Goal: Task Accomplishment & Management: Manage account settings

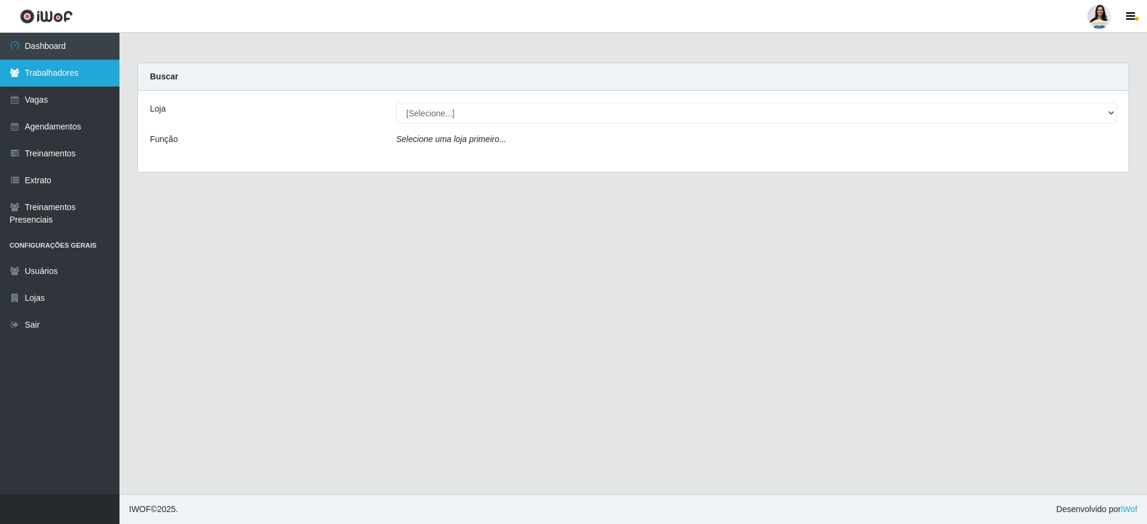
click at [83, 72] on link "Trabalhadores" at bounding box center [59, 73] width 119 height 27
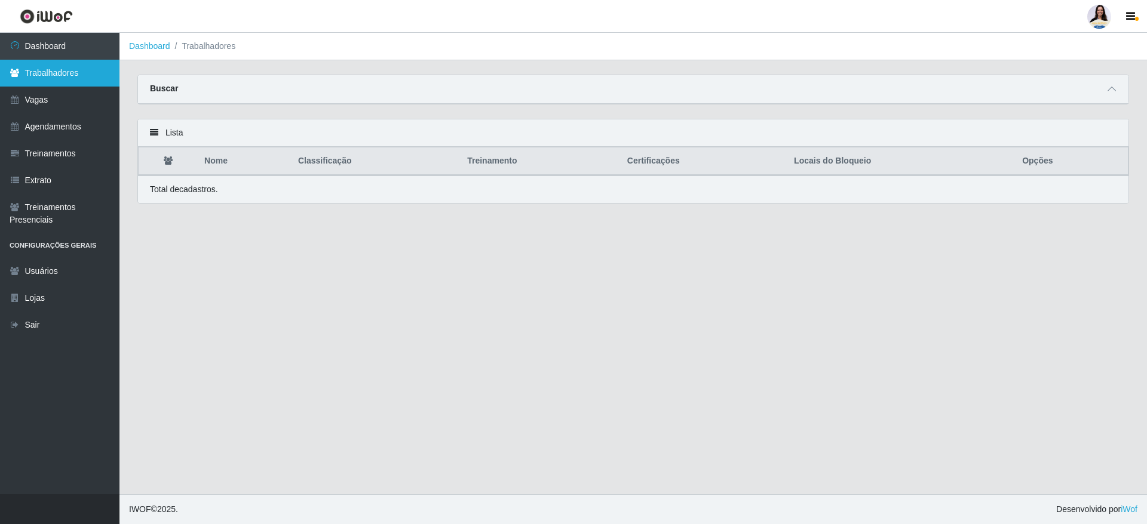
click at [73, 67] on link "Trabalhadores" at bounding box center [59, 73] width 119 height 27
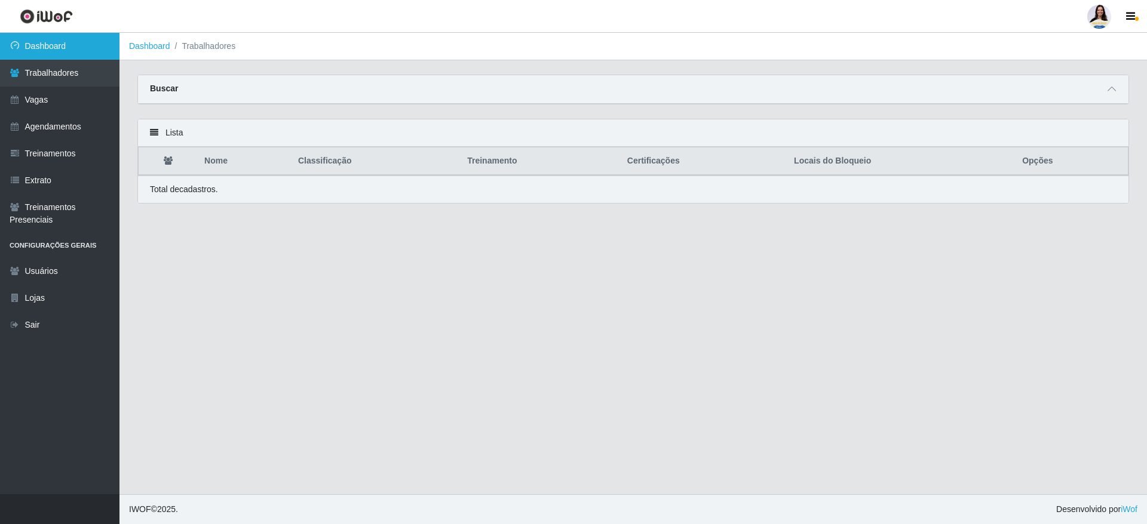
click at [62, 48] on link "Dashboard" at bounding box center [59, 46] width 119 height 27
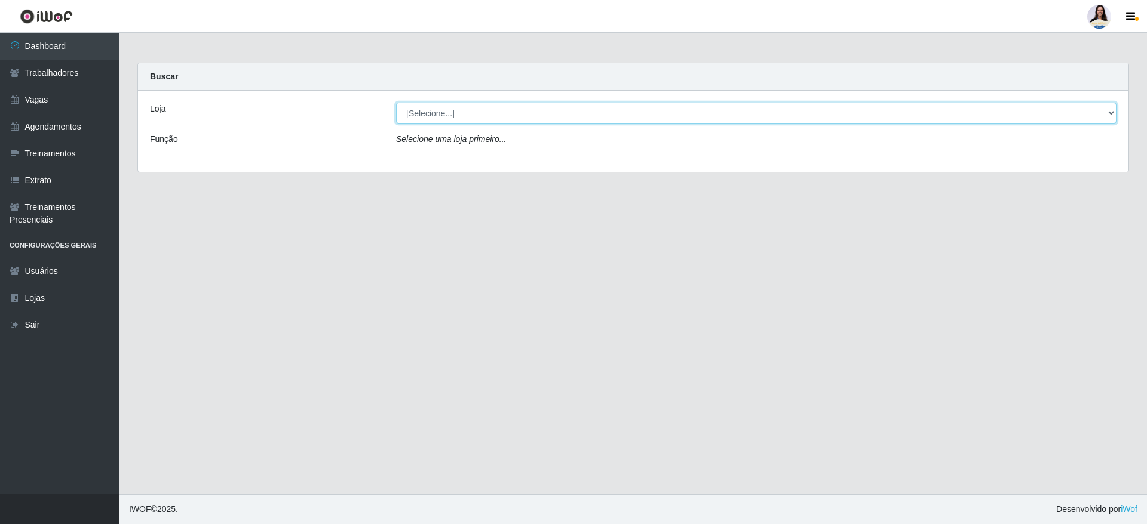
click at [407, 111] on select "[Selecione...] Atacado Vem - [GEOGRAPHIC_DATA] 30 Laranjeiras Velha Atacado Vem…" at bounding box center [756, 113] width 720 height 21
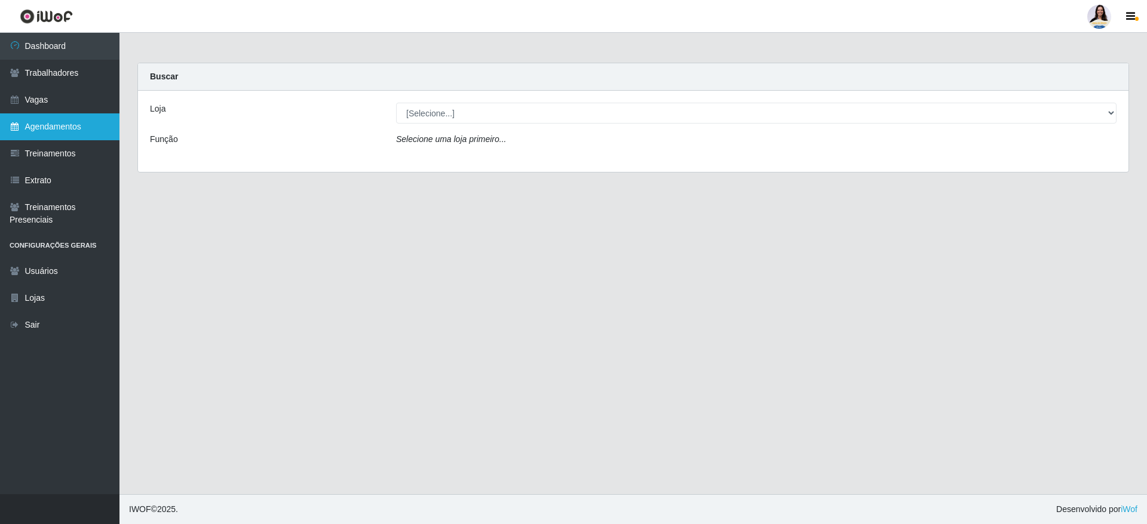
click at [62, 133] on link "Agendamentos" at bounding box center [59, 126] width 119 height 27
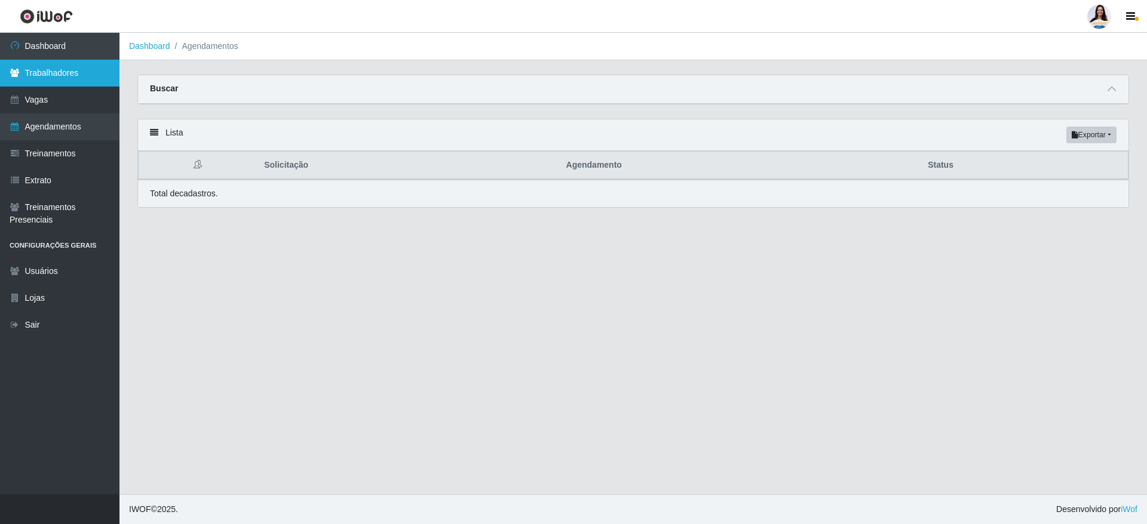
click at [94, 76] on link "Trabalhadores" at bounding box center [59, 73] width 119 height 27
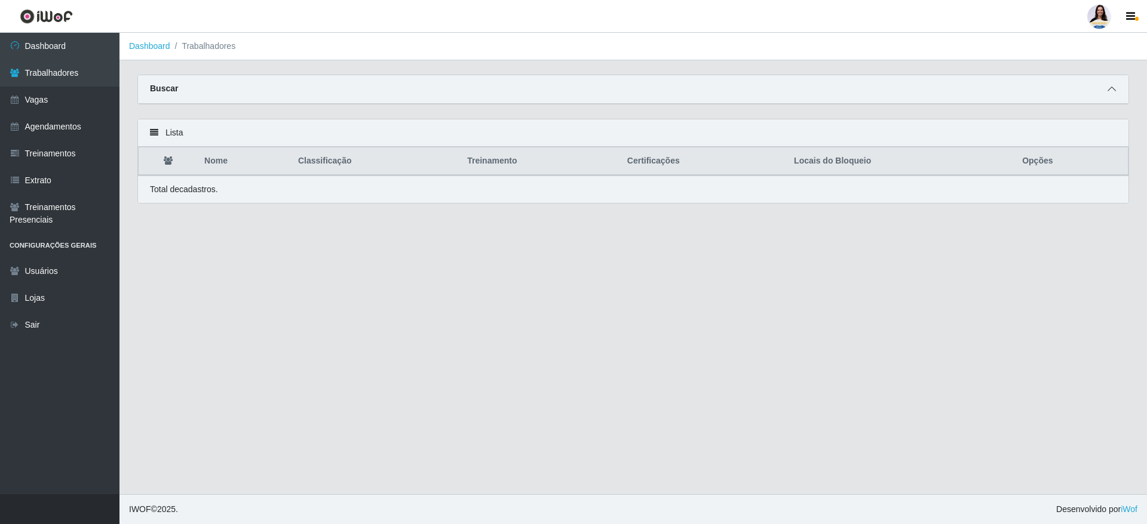
click at [1110, 91] on icon at bounding box center [1111, 89] width 8 height 8
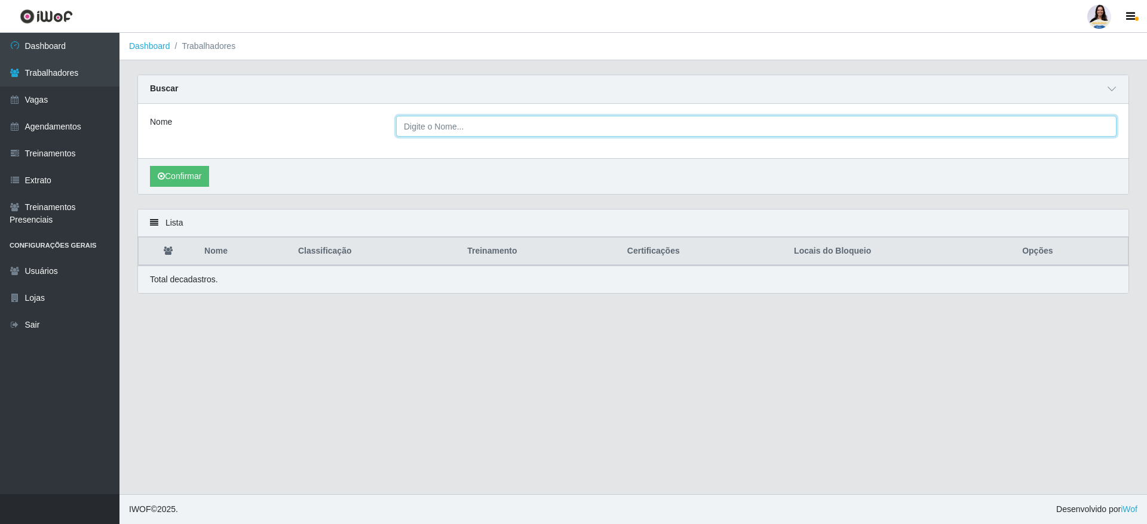
click at [494, 127] on input "Nome" at bounding box center [756, 126] width 720 height 21
click at [150, 166] on button "Confirmar" at bounding box center [179, 176] width 59 height 21
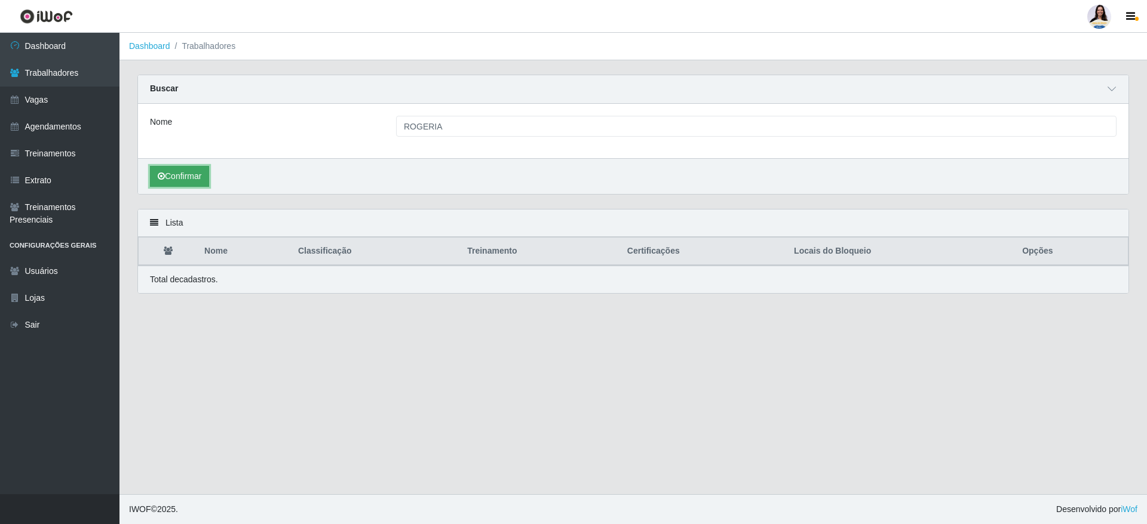
click at [182, 175] on button "Confirmar" at bounding box center [179, 176] width 59 height 21
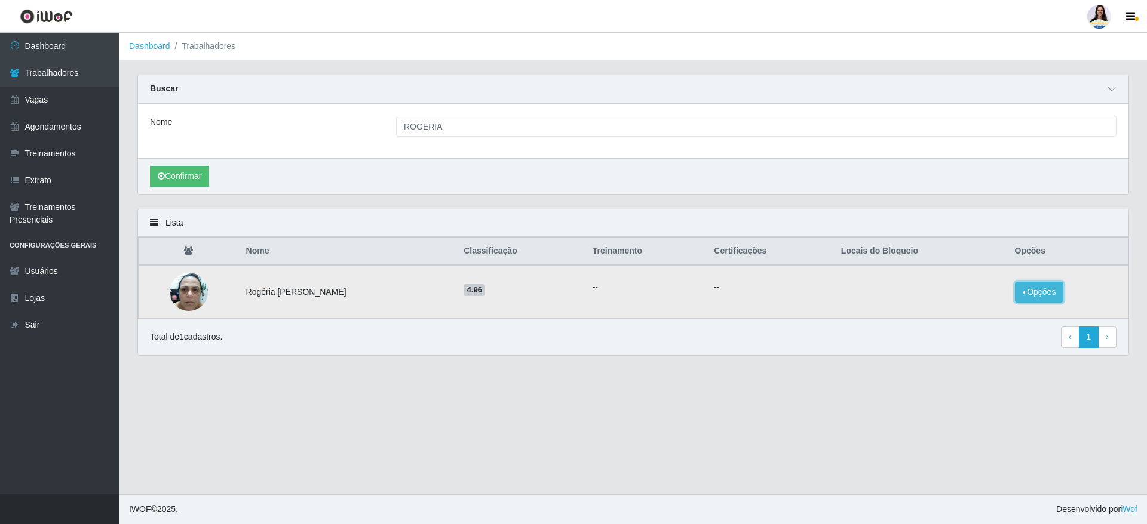
click at [1026, 293] on button "Opções" at bounding box center [1039, 292] width 49 height 21
click at [966, 287] on button "Bloquear - Empresa" at bounding box center [965, 278] width 96 height 25
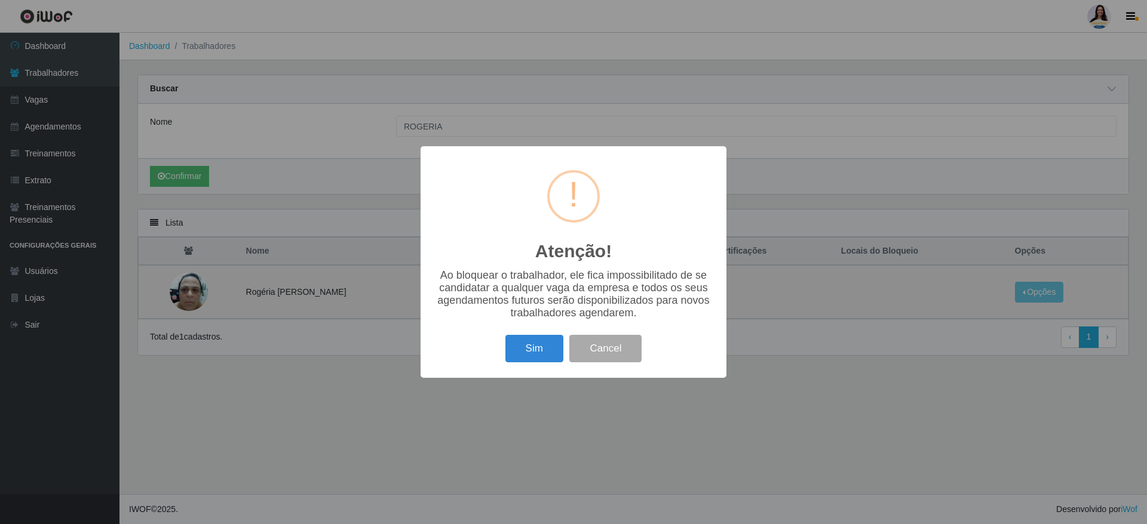
click at [966, 287] on div "Atenção! × Ao bloquear o trabalhador, ele fica impossibilitado de se candidatar…" at bounding box center [573, 262] width 1147 height 524
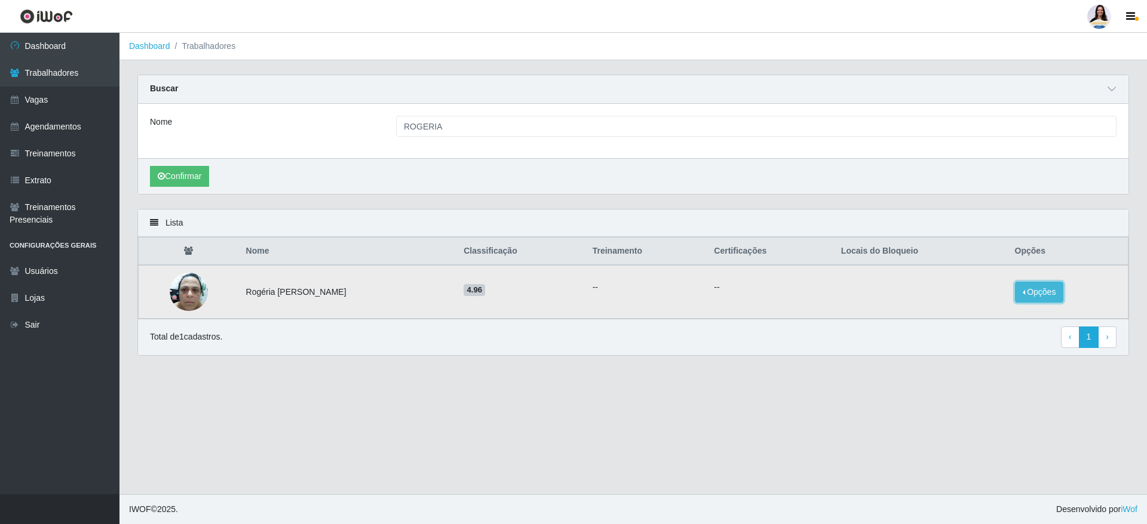
click at [1027, 291] on button "Opções" at bounding box center [1039, 292] width 49 height 21
click at [998, 277] on button "Bloquear - Empresa" at bounding box center [965, 278] width 96 height 25
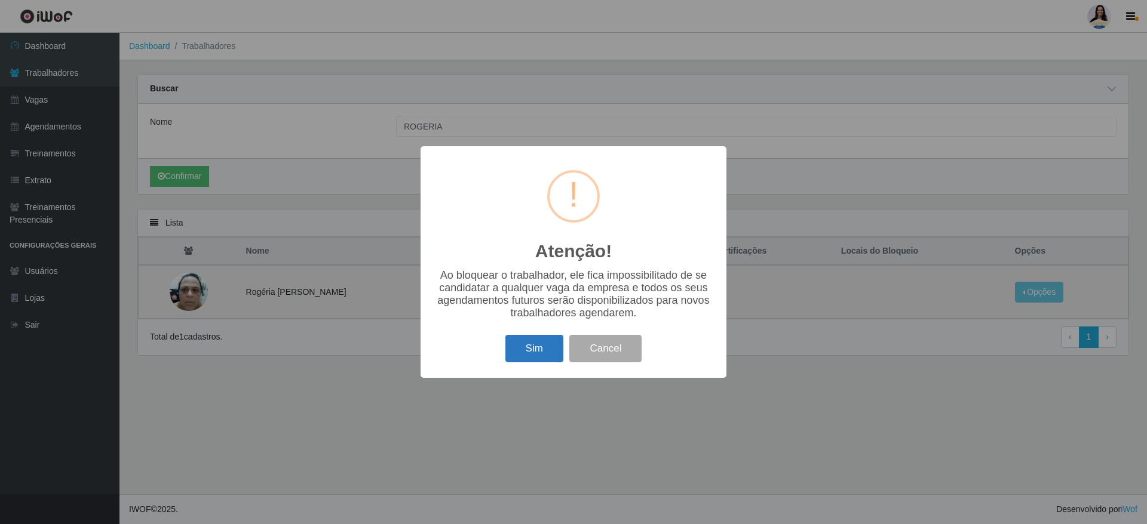
click at [531, 353] on button "Sim" at bounding box center [534, 349] width 58 height 28
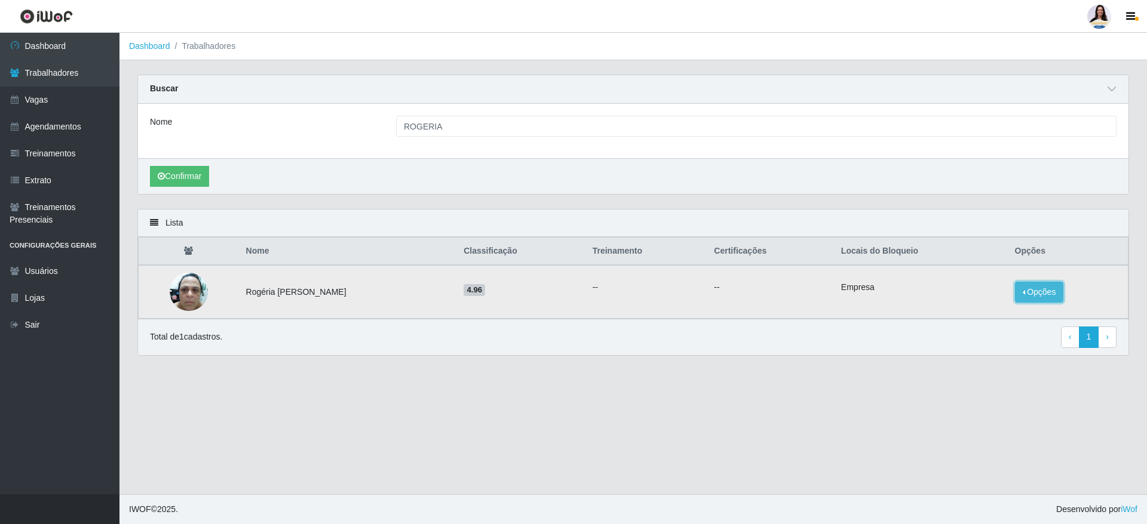
click at [1035, 296] on button "Opções" at bounding box center [1039, 292] width 49 height 21
click at [1032, 297] on button "Opções" at bounding box center [1039, 292] width 49 height 21
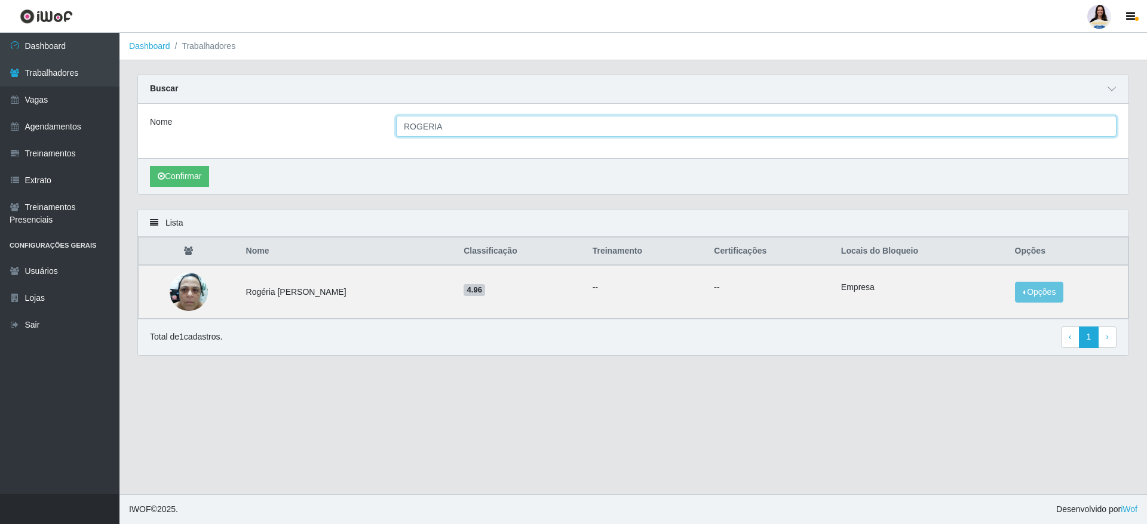
drag, startPoint x: 485, startPoint y: 130, endPoint x: 328, endPoint y: 134, distance: 157.1
click at [328, 134] on div "Nome ROGERIA" at bounding box center [633, 126] width 984 height 21
type input "CLEONICE"
click at [150, 166] on button "Confirmar" at bounding box center [179, 176] width 59 height 21
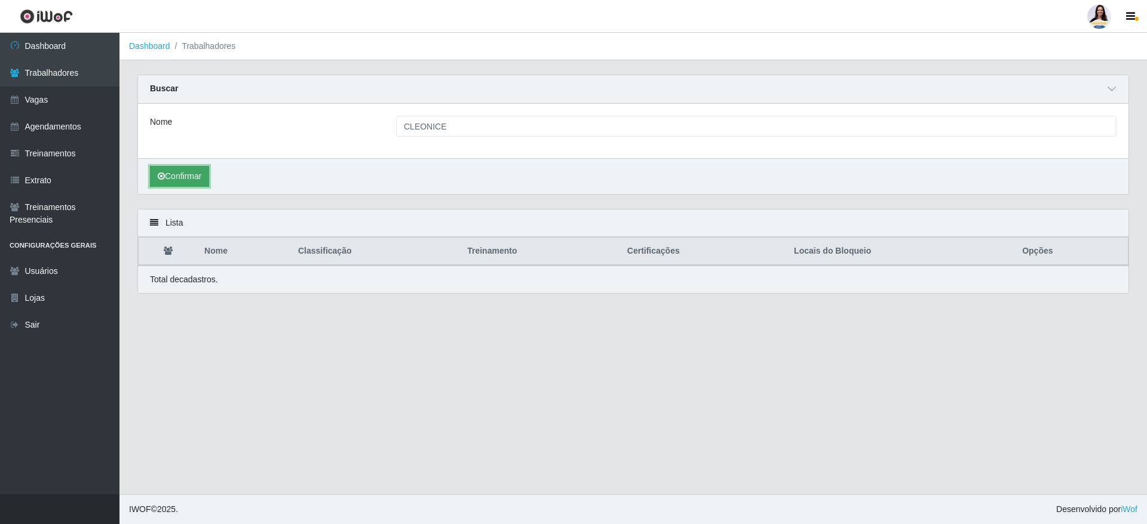
click at [160, 166] on button "Confirmar" at bounding box center [179, 176] width 59 height 21
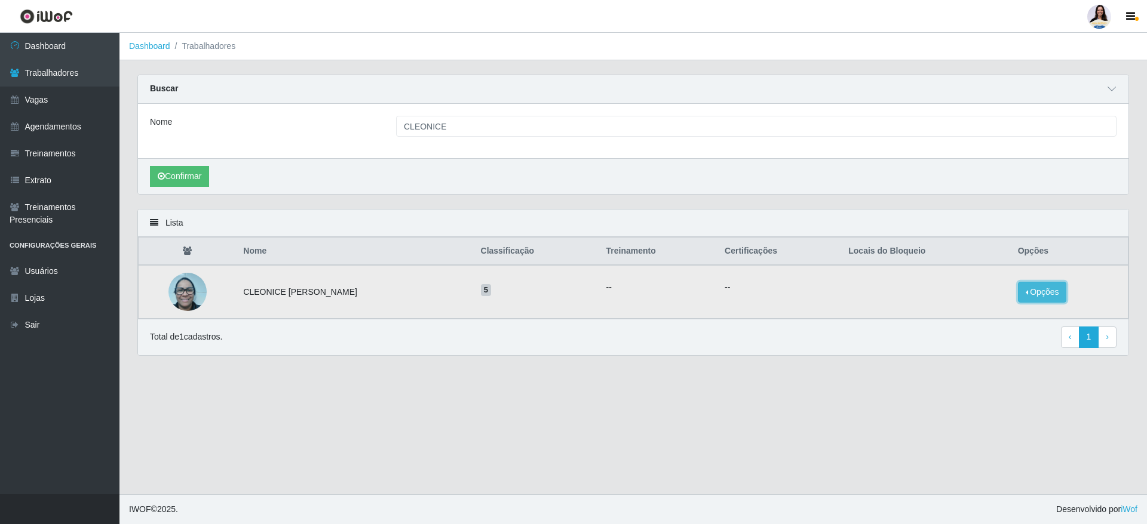
click at [1040, 288] on button "Opções" at bounding box center [1042, 292] width 49 height 21
click at [1010, 275] on button "Bloquear - Empresa" at bounding box center [968, 278] width 96 height 25
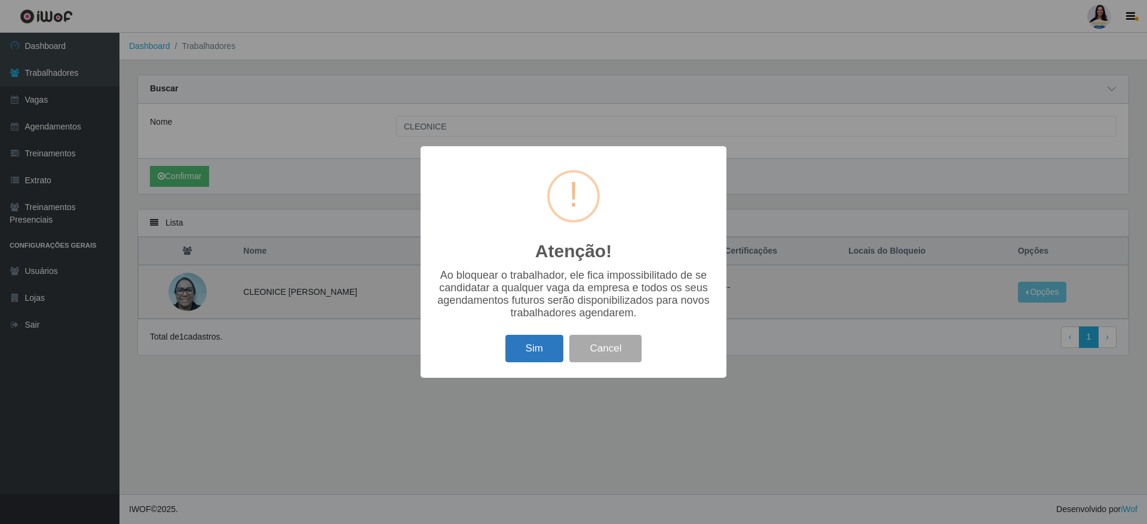
click at [539, 355] on button "Sim" at bounding box center [534, 349] width 58 height 28
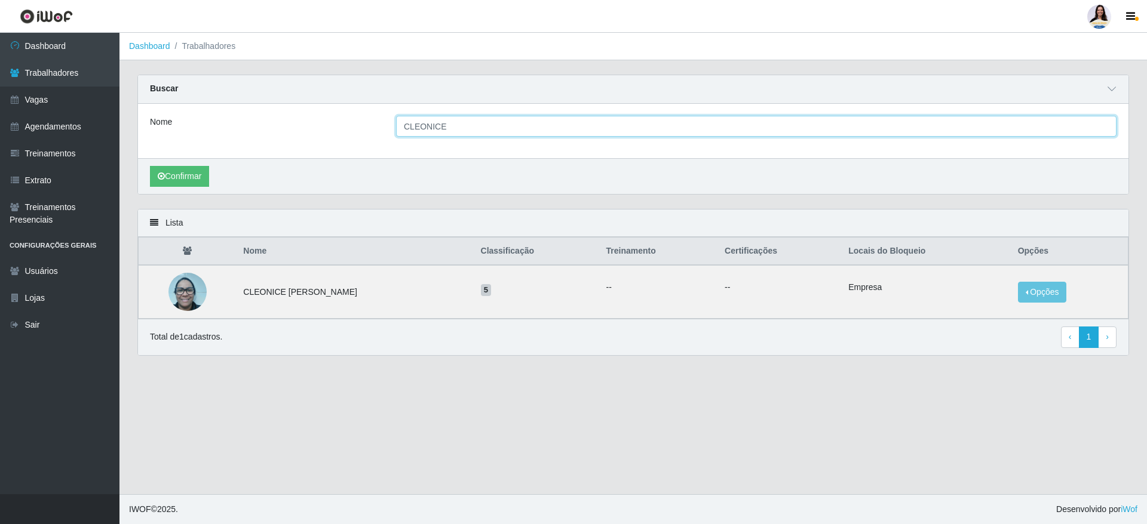
click at [502, 130] on input "CLEONICE" at bounding box center [756, 126] width 720 height 21
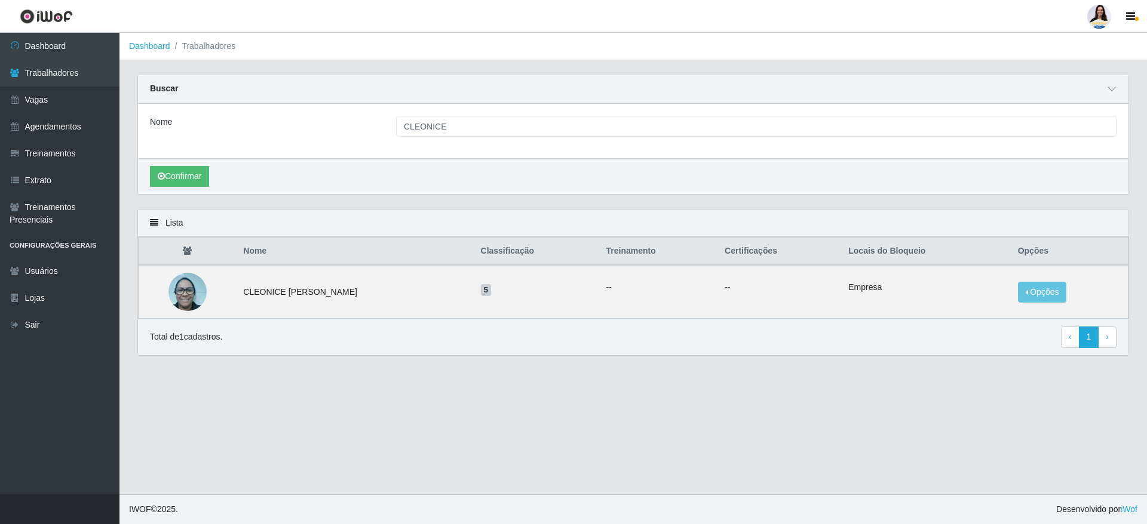
drag, startPoint x: 465, startPoint y: 110, endPoint x: 462, endPoint y: 121, distance: 11.0
click at [462, 119] on div "Nome CLEONICE" at bounding box center [633, 131] width 990 height 54
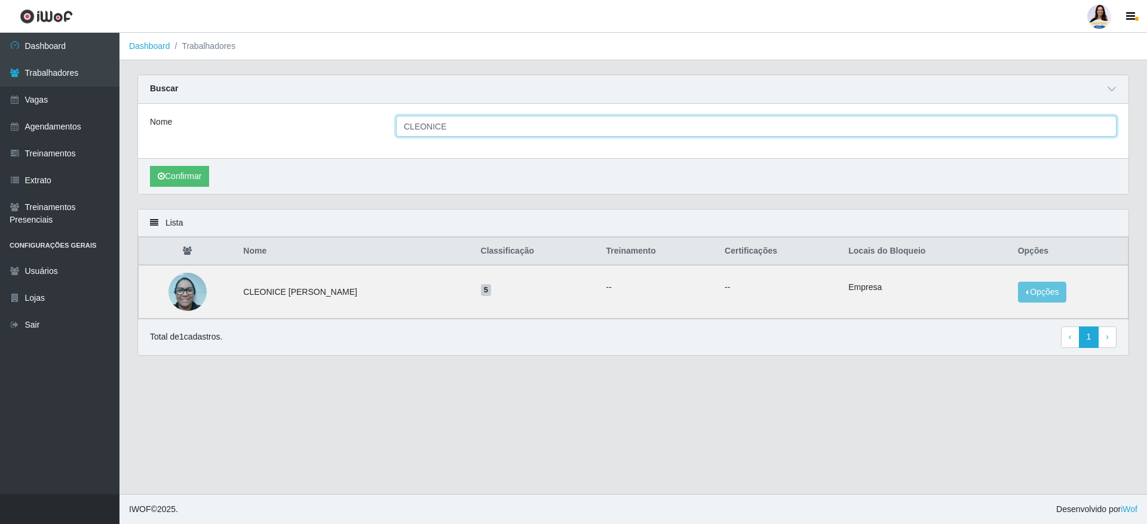
drag, startPoint x: 437, startPoint y: 126, endPoint x: 312, endPoint y: 110, distance: 125.8
click at [300, 116] on div "Nome CLEONICE" at bounding box center [633, 126] width 984 height 21
paste input "[PERSON_NAME]"
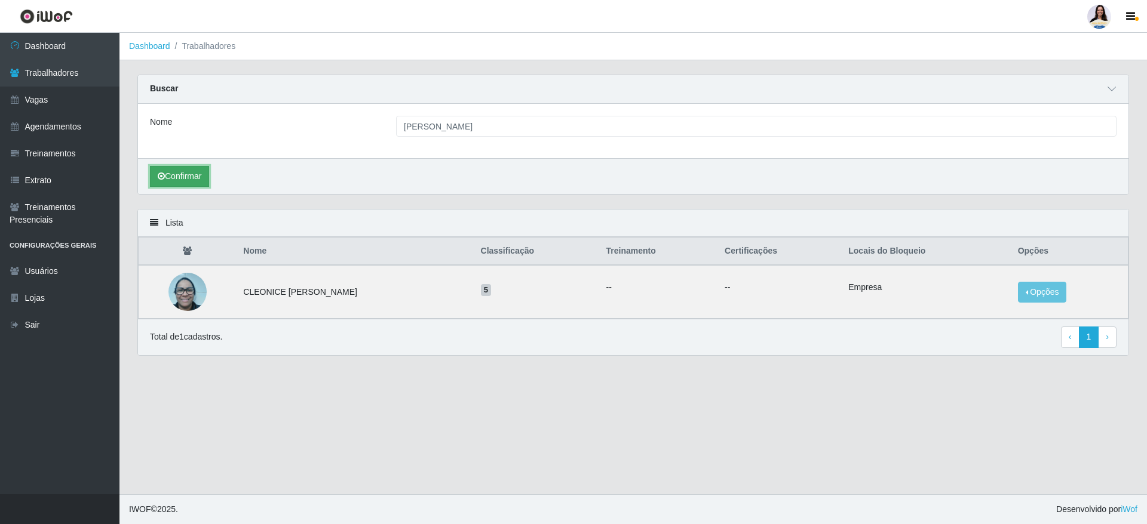
click at [204, 184] on button "Confirmar" at bounding box center [179, 176] width 59 height 21
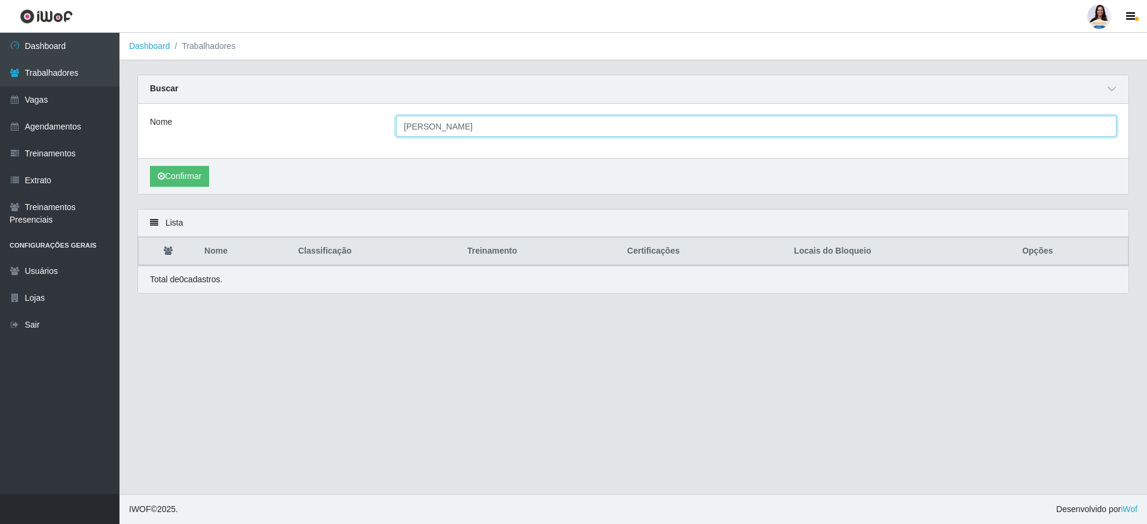
click at [539, 128] on input "[PERSON_NAME]" at bounding box center [756, 126] width 720 height 21
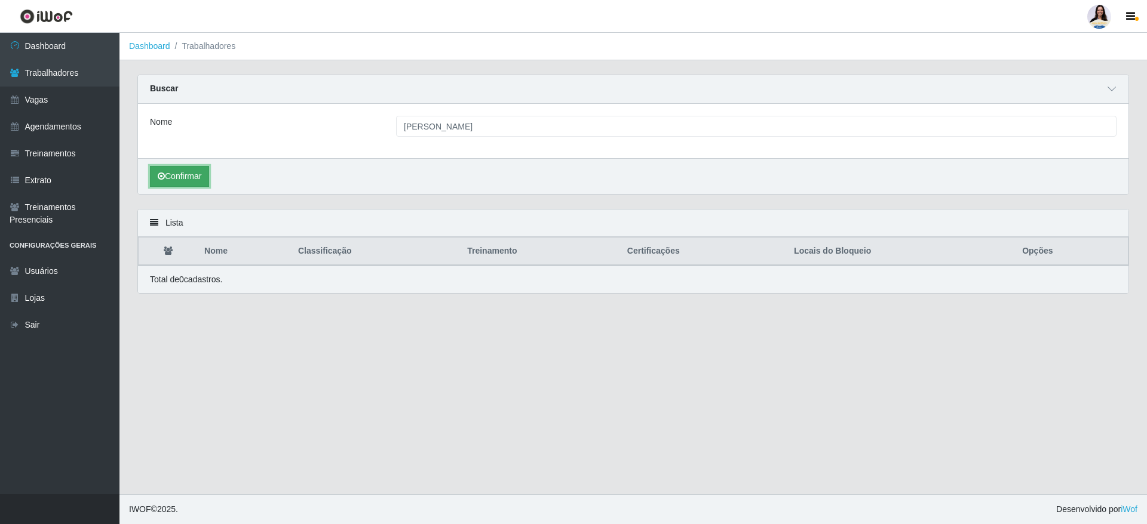
click at [193, 171] on button "Confirmar" at bounding box center [179, 176] width 59 height 21
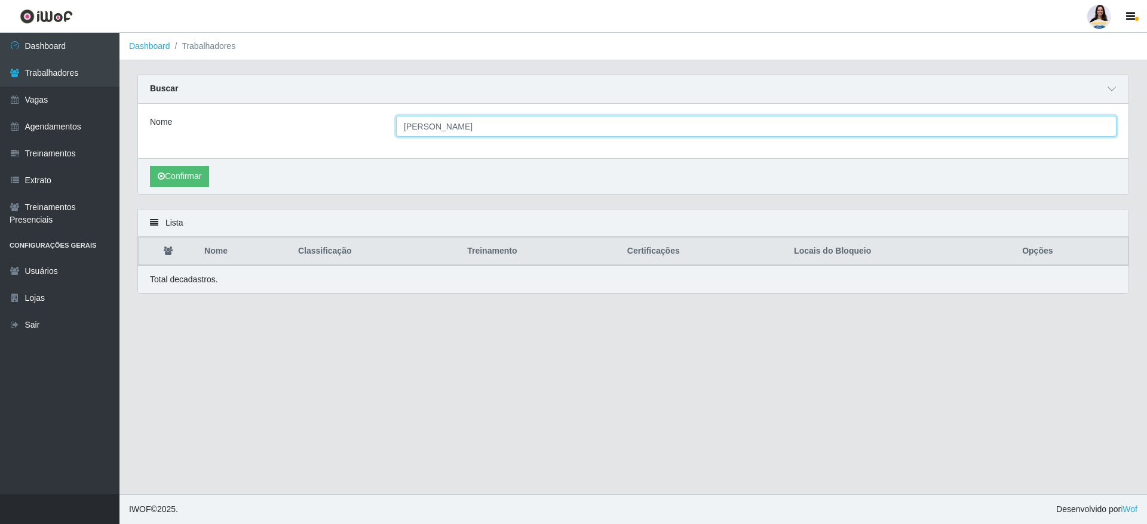
click at [461, 127] on input "[PERSON_NAME]" at bounding box center [756, 126] width 720 height 21
drag, startPoint x: 569, startPoint y: 133, endPoint x: 438, endPoint y: 135, distance: 131.4
click at [438, 135] on input "[PERSON_NAME]" at bounding box center [756, 126] width 720 height 21
type input "ROSILEIA"
click at [150, 166] on button "Confirmar" at bounding box center [179, 176] width 59 height 21
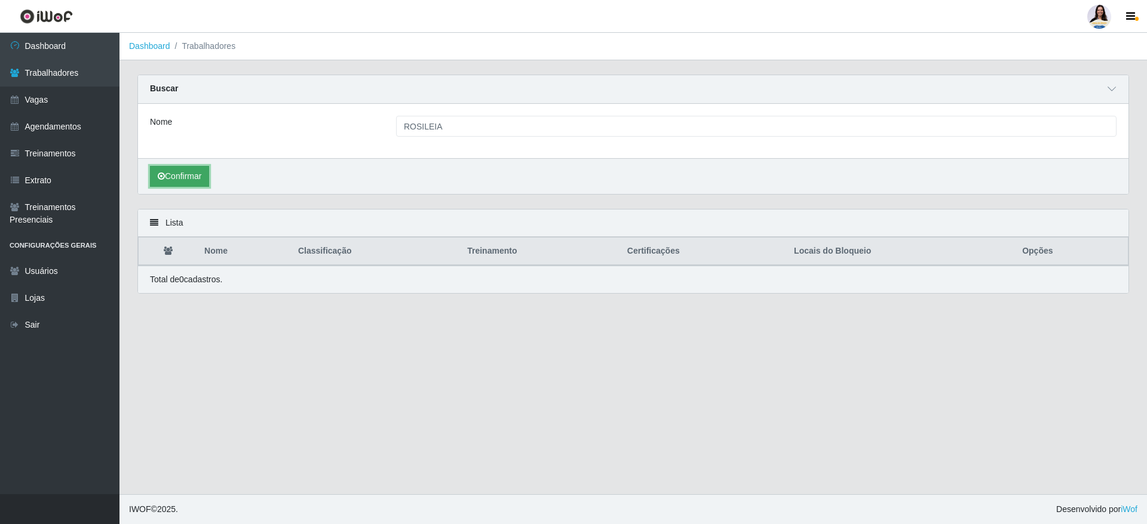
click at [198, 175] on button "Confirmar" at bounding box center [179, 176] width 59 height 21
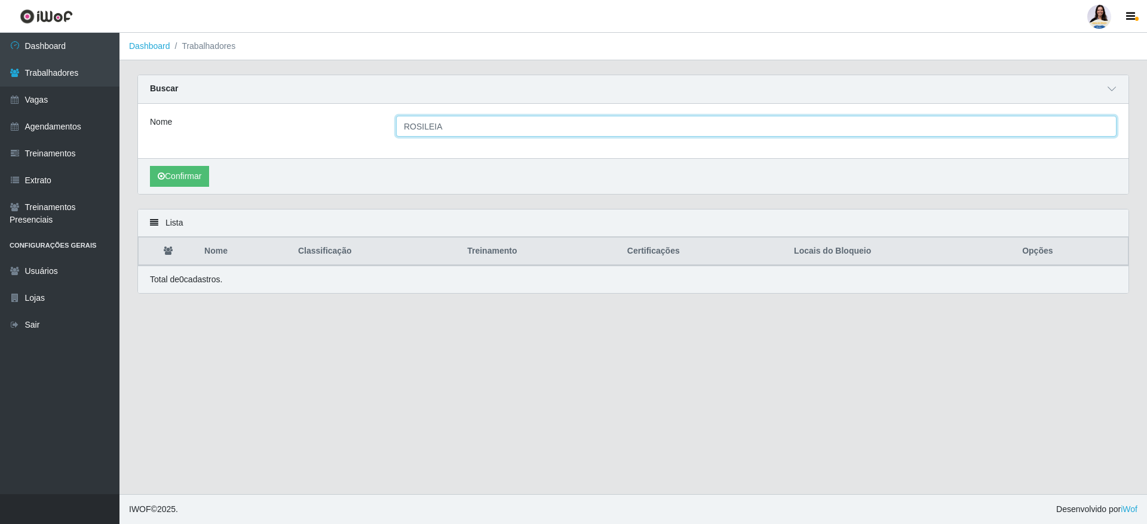
drag, startPoint x: 481, startPoint y: 126, endPoint x: 339, endPoint y: 132, distance: 141.6
click at [339, 132] on div "Nome ROSILEIA" at bounding box center [633, 126] width 984 height 21
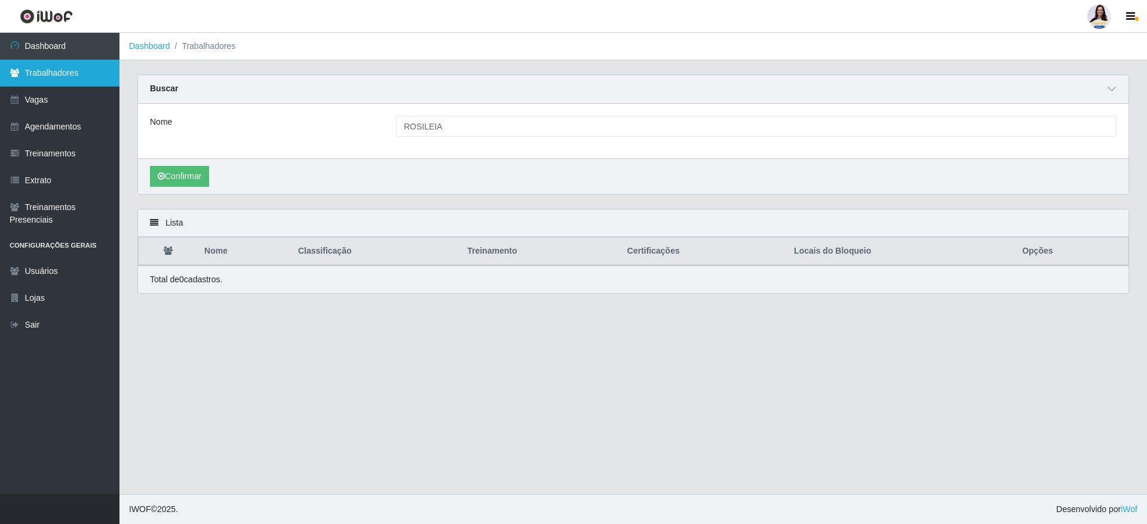
click at [66, 70] on link "Trabalhadores" at bounding box center [59, 73] width 119 height 27
click at [72, 68] on link "Trabalhadores" at bounding box center [59, 73] width 119 height 27
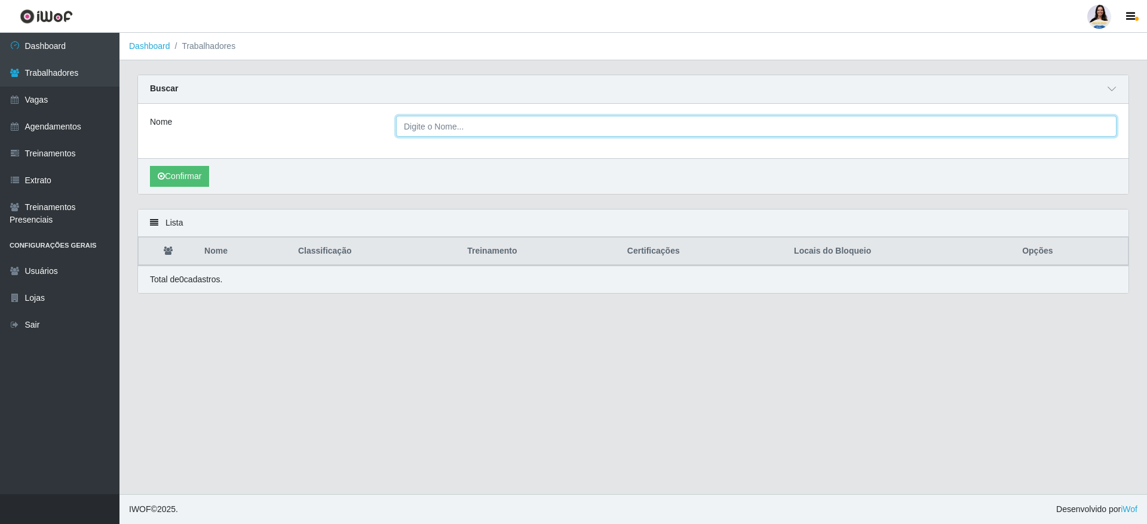
click at [425, 137] on div "Nome" at bounding box center [633, 131] width 990 height 54
type input "rosileia"
click at [150, 166] on button "Confirmar" at bounding box center [179, 176] width 59 height 21
drag, startPoint x: 451, startPoint y: 126, endPoint x: 339, endPoint y: 130, distance: 112.3
click at [340, 129] on div "Nome rosileia" at bounding box center [633, 126] width 984 height 21
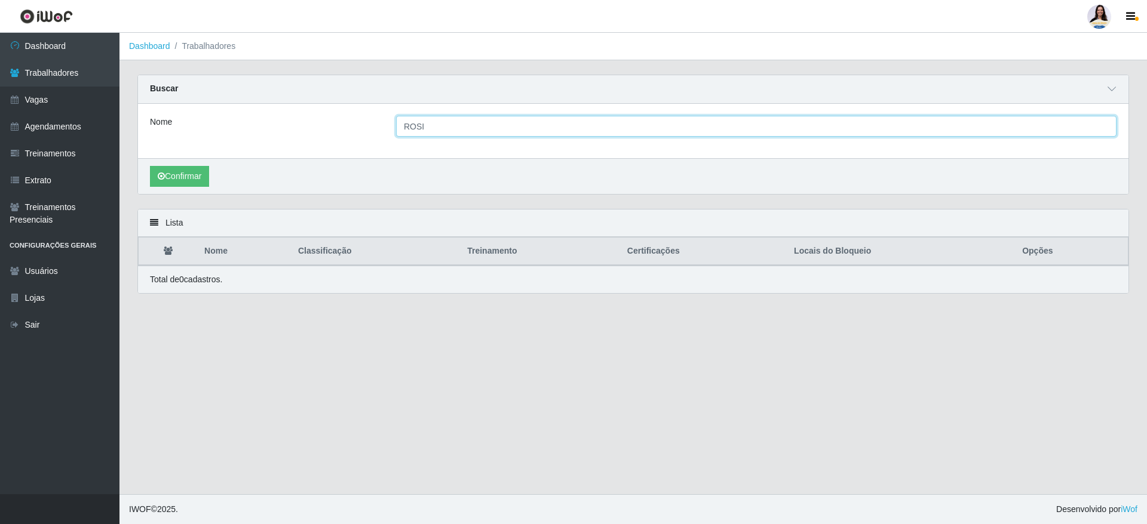
type input "ROSI"
click at [150, 166] on button "Confirmar" at bounding box center [179, 176] width 59 height 21
drag, startPoint x: 448, startPoint y: 125, endPoint x: 303, endPoint y: 121, distance: 145.1
click at [303, 121] on div "Nome ROSI" at bounding box center [633, 126] width 984 height 21
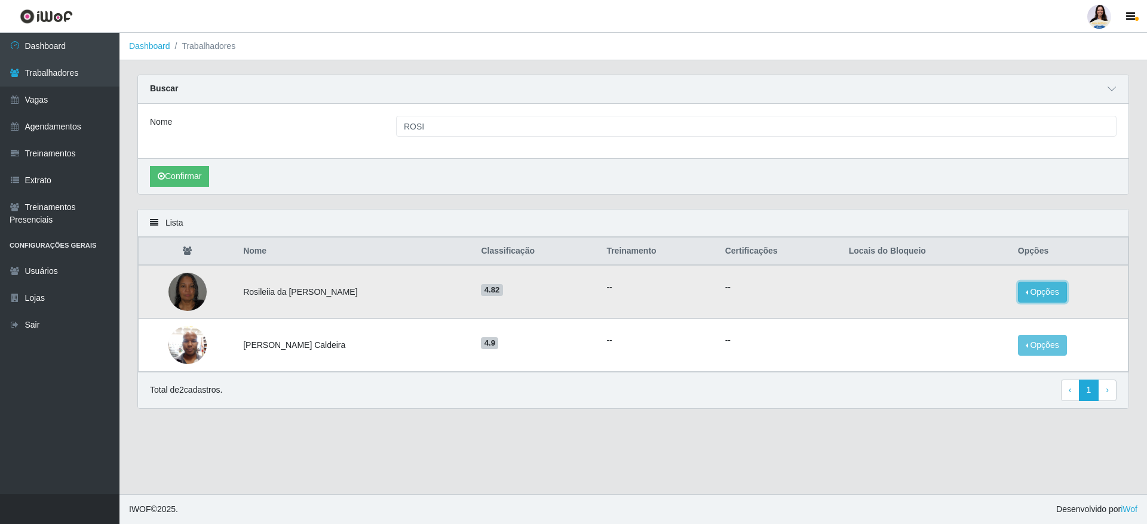
click at [1028, 290] on button "Opções" at bounding box center [1042, 292] width 49 height 21
click at [972, 294] on button "Bloquear - Empresa" at bounding box center [968, 294] width 96 height 25
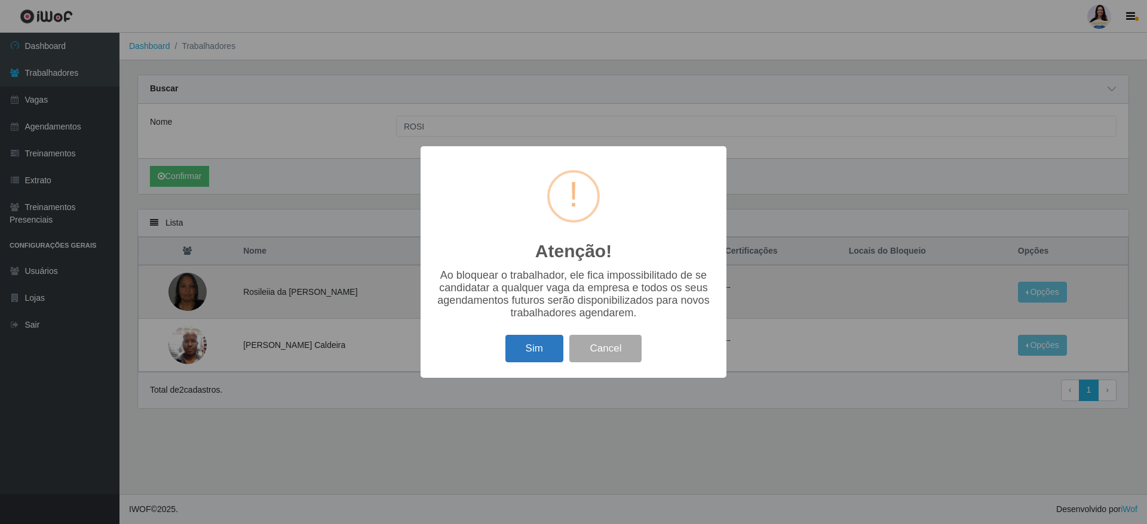
click at [535, 363] on button "Sim" at bounding box center [534, 349] width 58 height 28
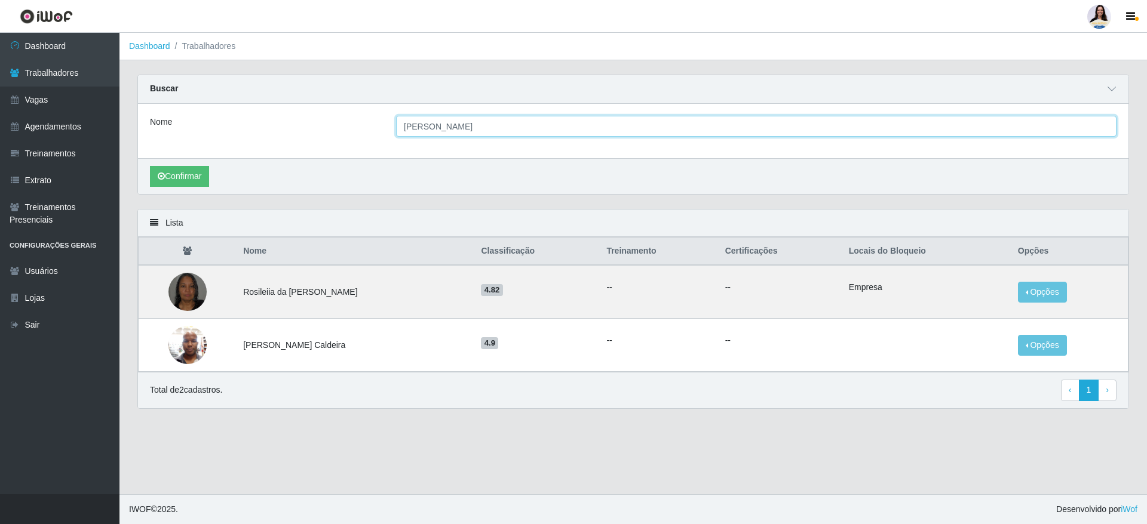
type input "[PERSON_NAME]"
click at [150, 166] on button "Confirmar" at bounding box center [179, 176] width 59 height 21
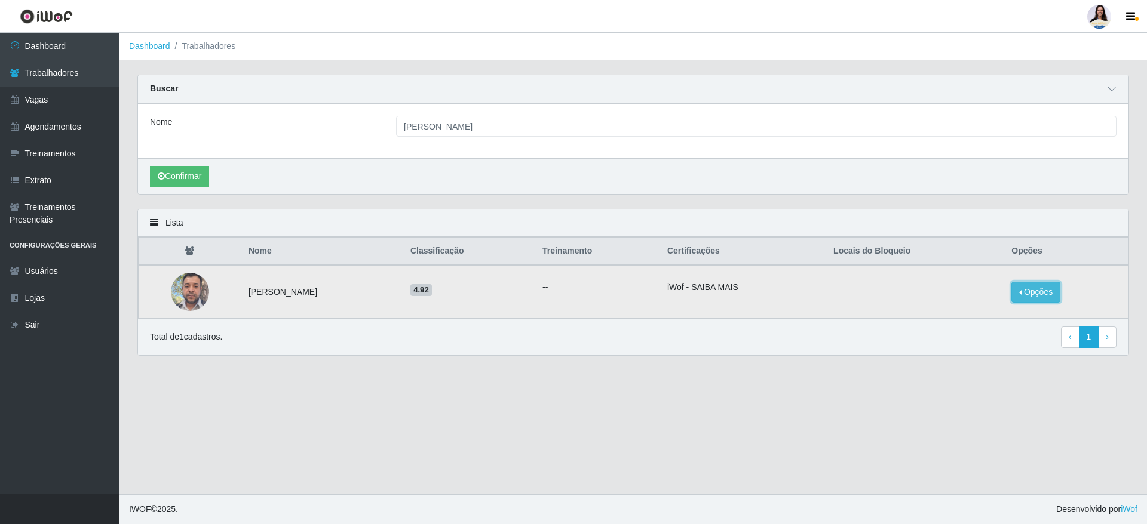
click at [1033, 298] on button "Opções" at bounding box center [1035, 292] width 49 height 21
click at [1000, 281] on button "Bloquear - Empresa" at bounding box center [961, 278] width 96 height 25
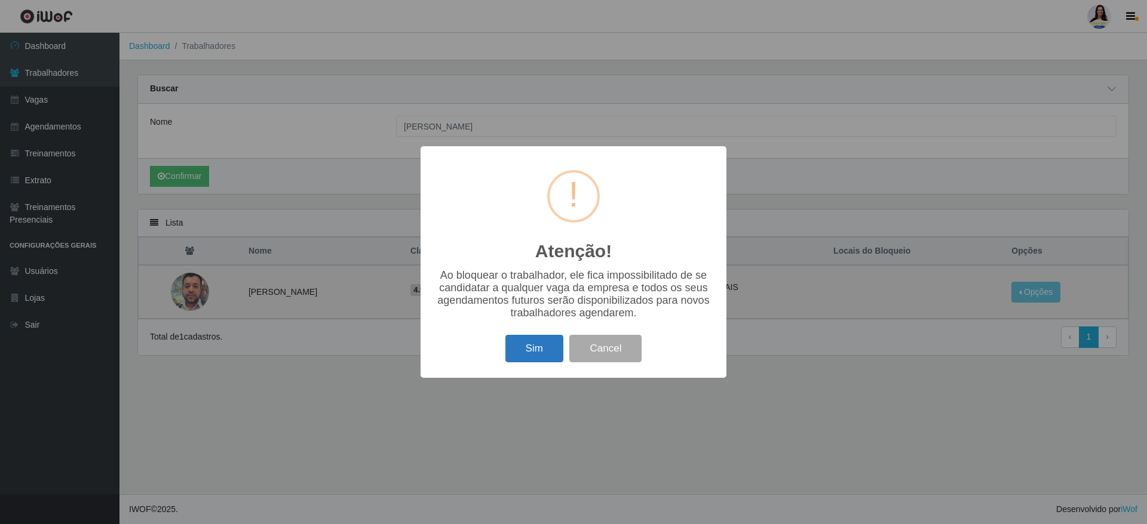
click at [531, 345] on button "Sim" at bounding box center [534, 349] width 58 height 28
